Goal: Navigation & Orientation: Find specific page/section

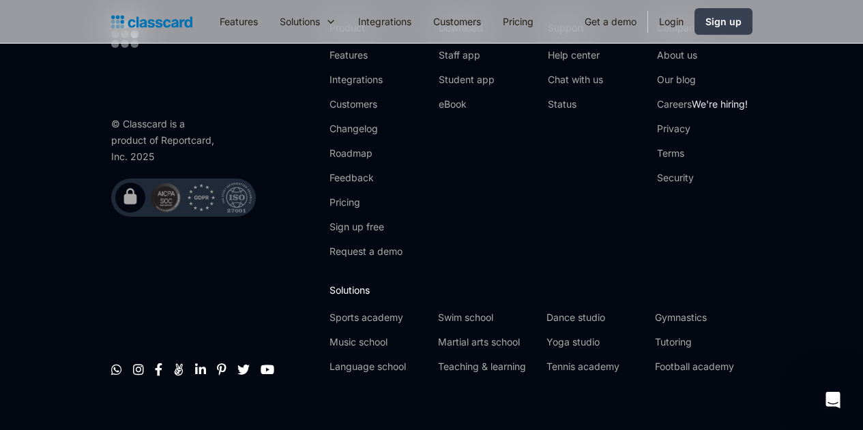
scroll to position [7242, 0]
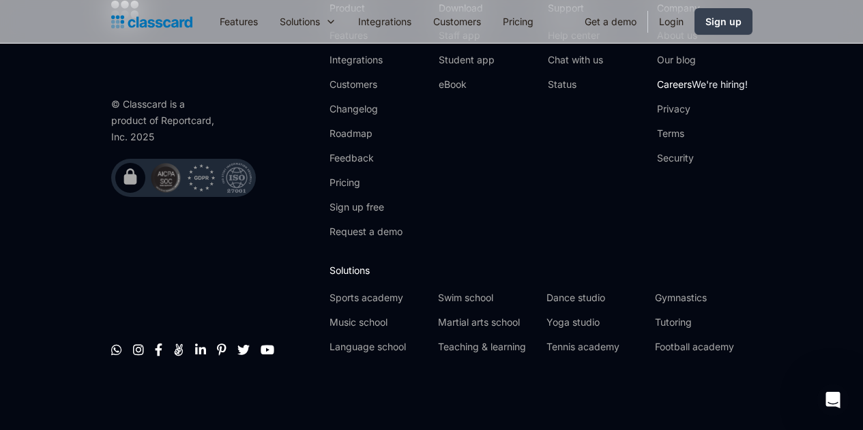
click at [741, 85] on link "Careers We're hiring!" at bounding box center [702, 85] width 91 height 14
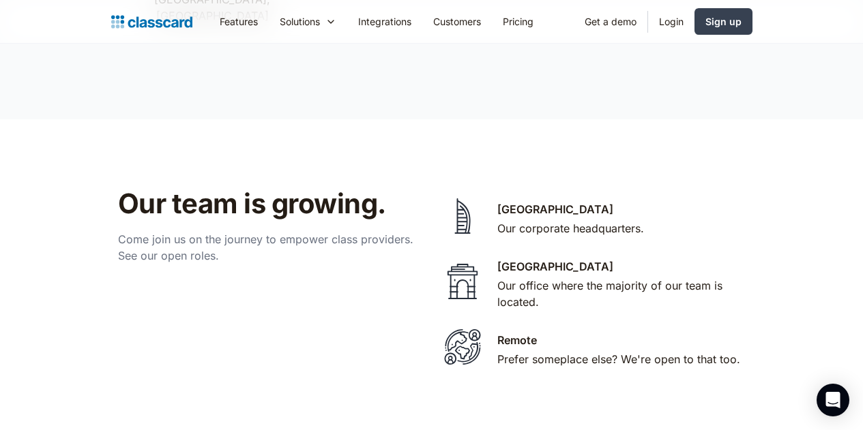
click at [467, 327] on img at bounding box center [463, 347] width 48 height 41
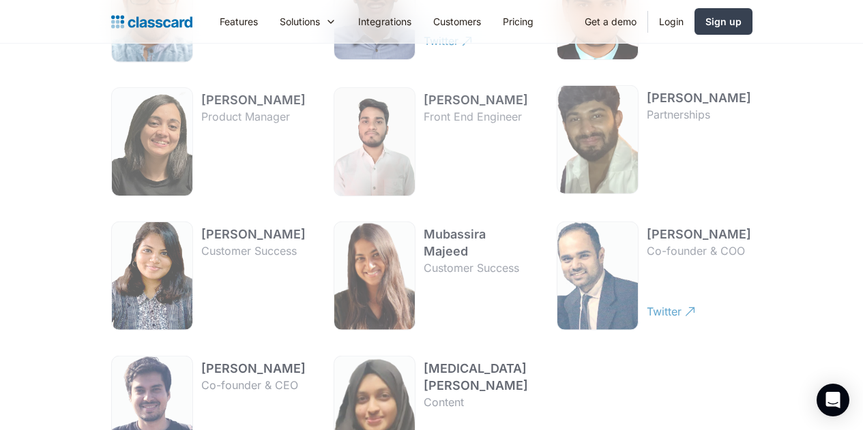
scroll to position [105, 0]
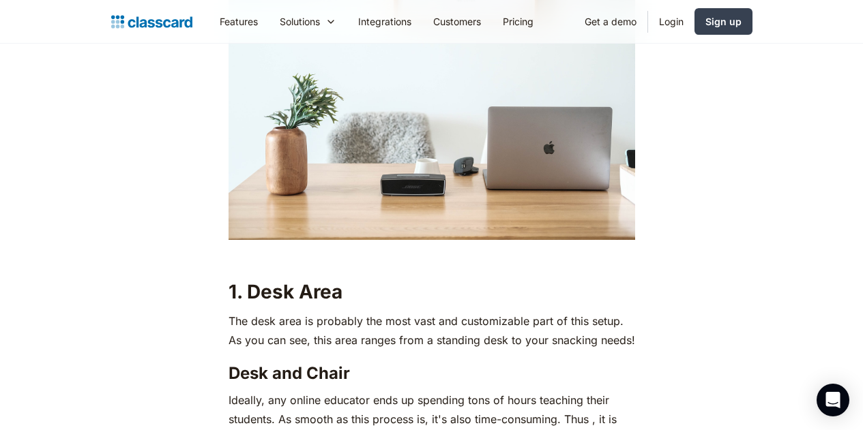
scroll to position [143, 0]
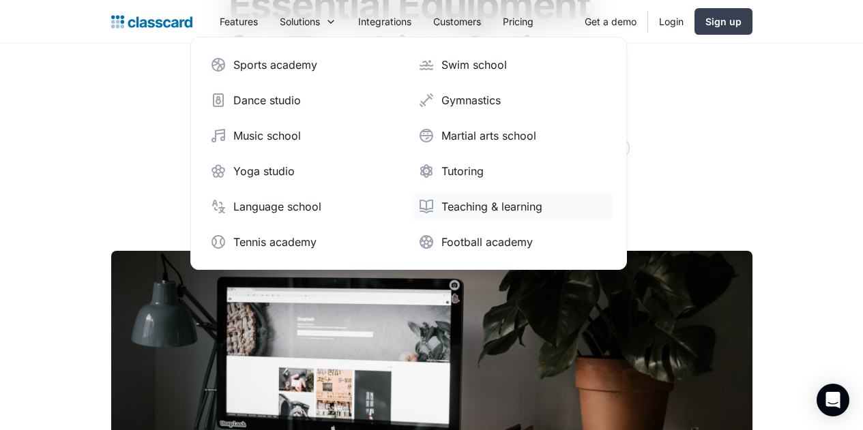
click at [441, 206] on div "Teaching & learning" at bounding box center [491, 206] width 101 height 16
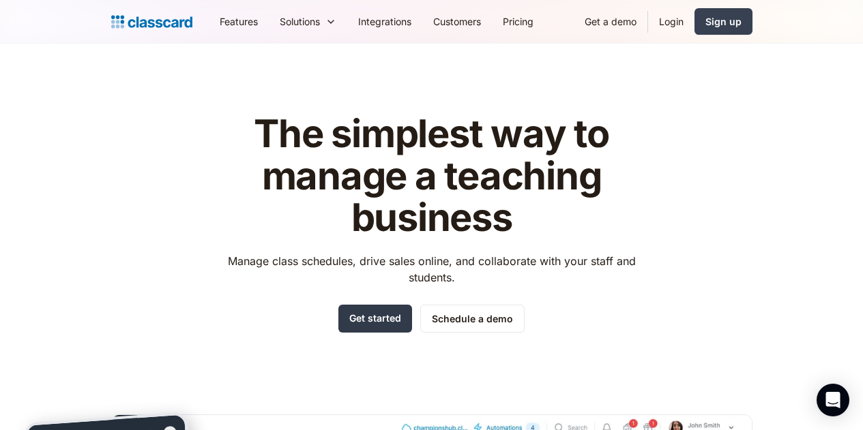
click at [381, 323] on link "Get started" at bounding box center [375, 319] width 74 height 28
